Goal: Information Seeking & Learning: Find specific fact

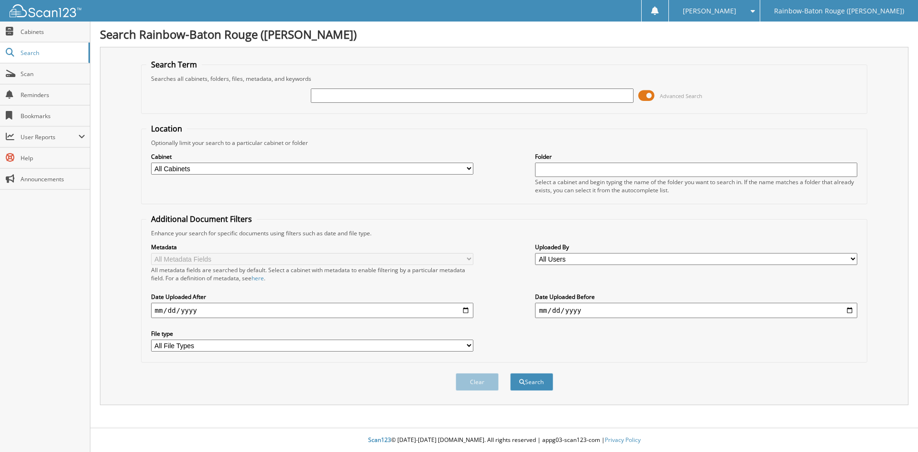
click at [339, 88] on div at bounding box center [472, 95] width 322 height 16
click at [338, 100] on input "text" at bounding box center [472, 95] width 322 height 14
type input "[PERSON_NAME]"
click at [510, 373] on button "Search" at bounding box center [531, 382] width 43 height 18
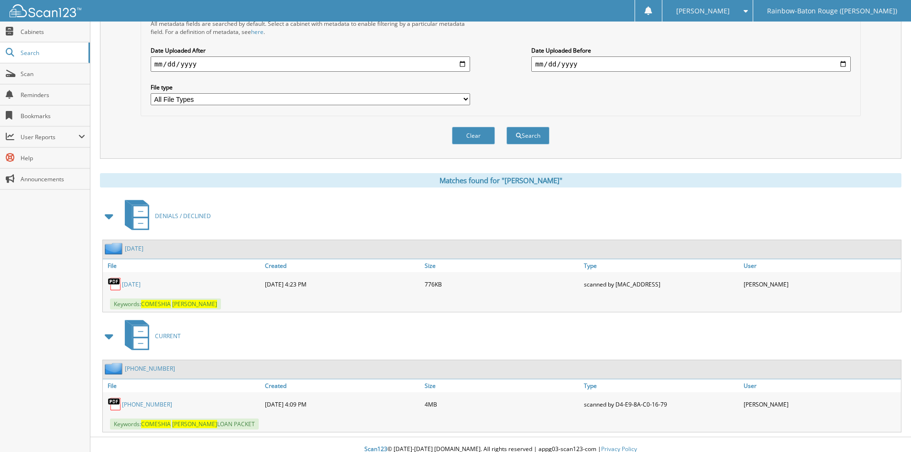
scroll to position [256, 0]
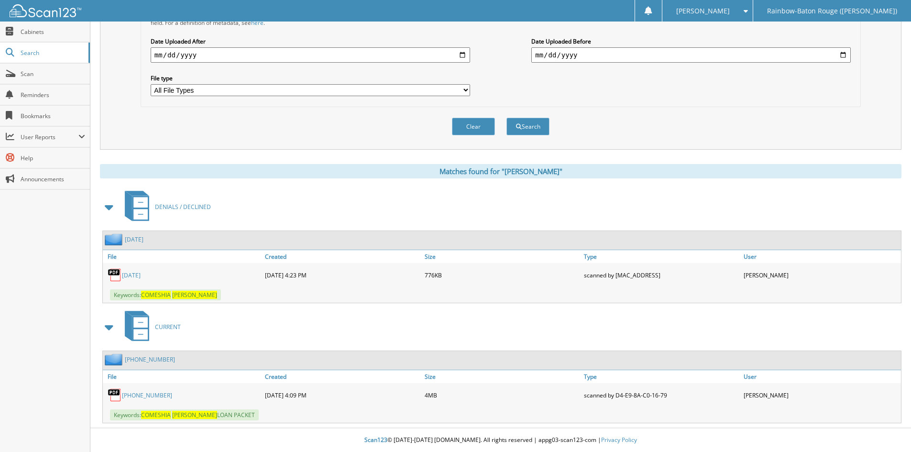
click at [138, 359] on link "25-138353-2" at bounding box center [150, 359] width 50 height 8
